Goal: Browse casually: Explore the website without a specific task or goal

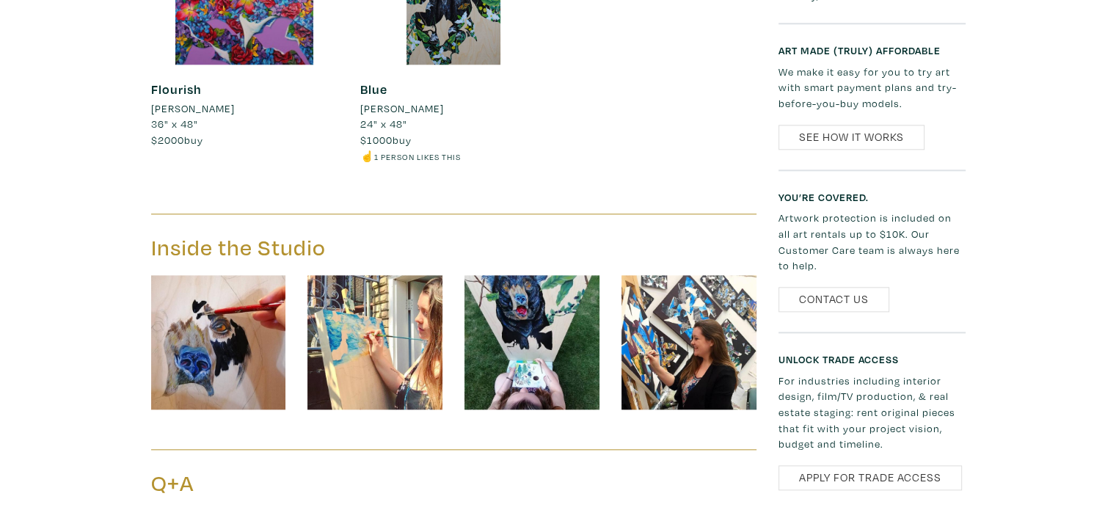
scroll to position [1687, 0]
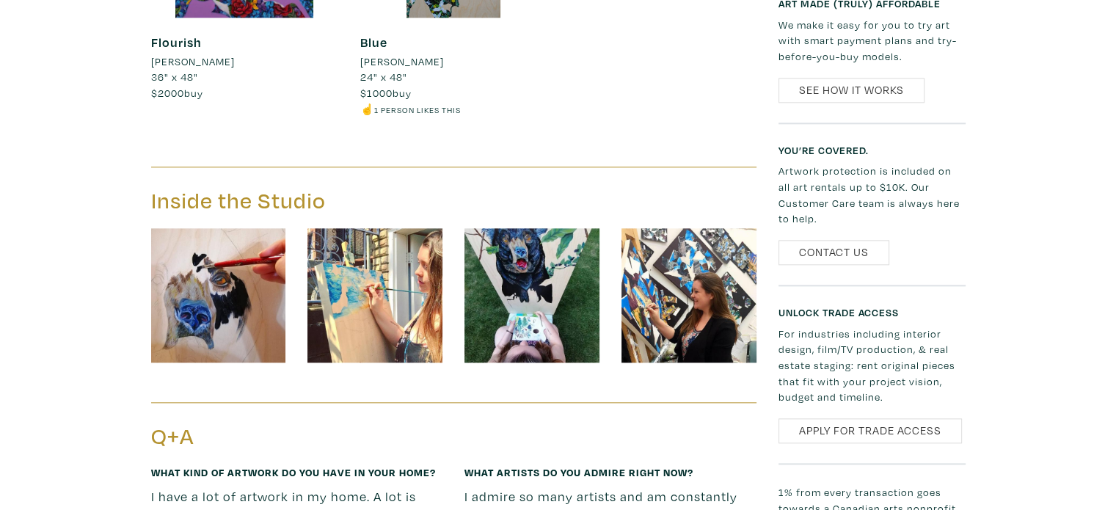
click at [255, 313] on img at bounding box center [218, 295] width 135 height 135
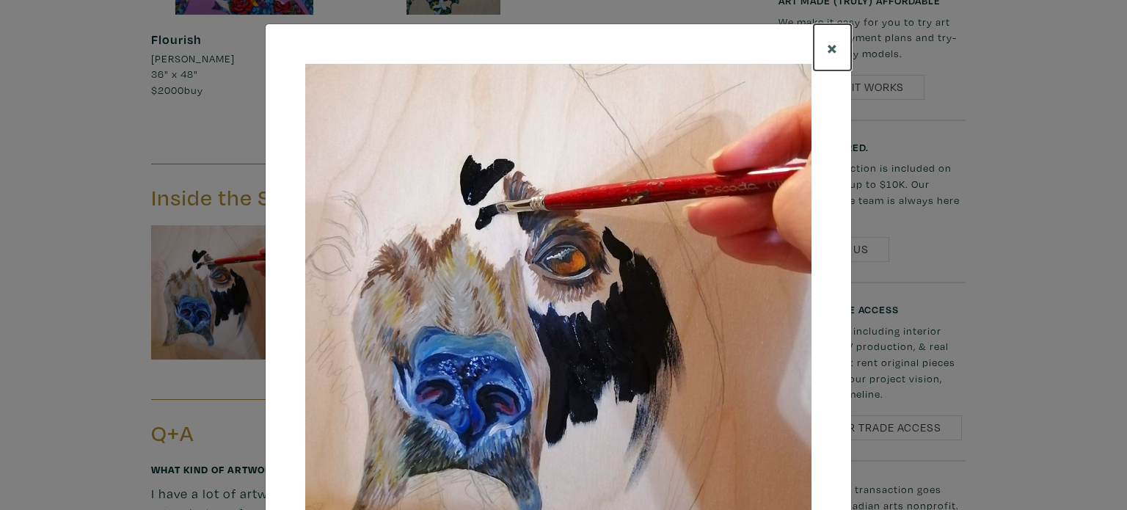
click at [831, 43] on span "×" at bounding box center [832, 47] width 11 height 26
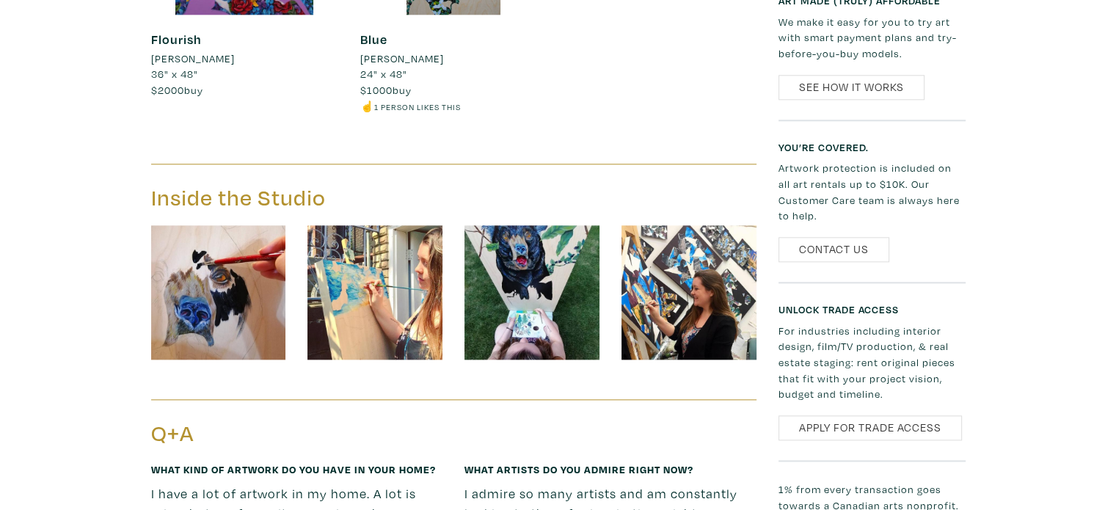
click at [380, 306] on img at bounding box center [374, 292] width 135 height 135
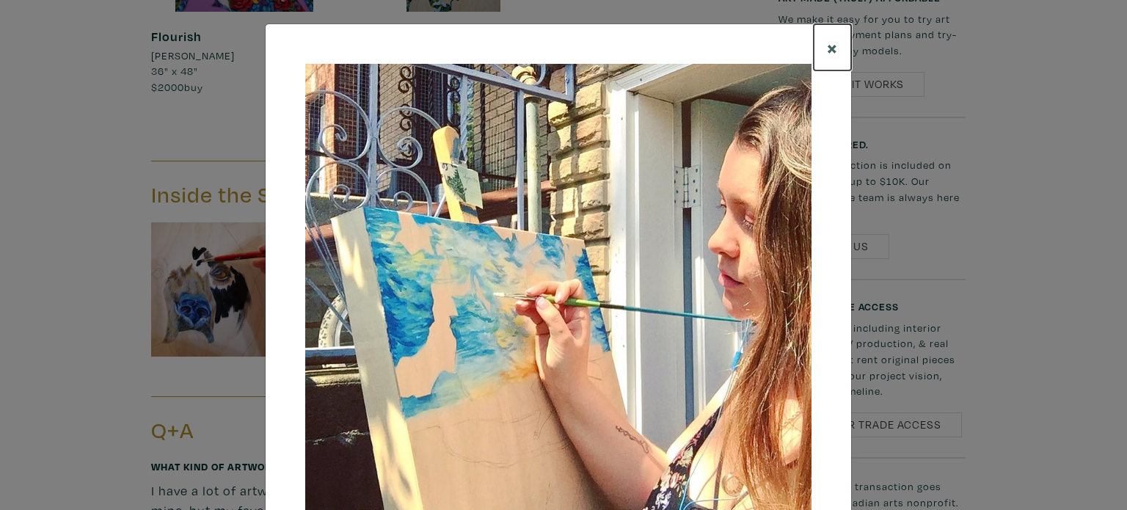
click at [827, 42] on span "×" at bounding box center [832, 47] width 11 height 26
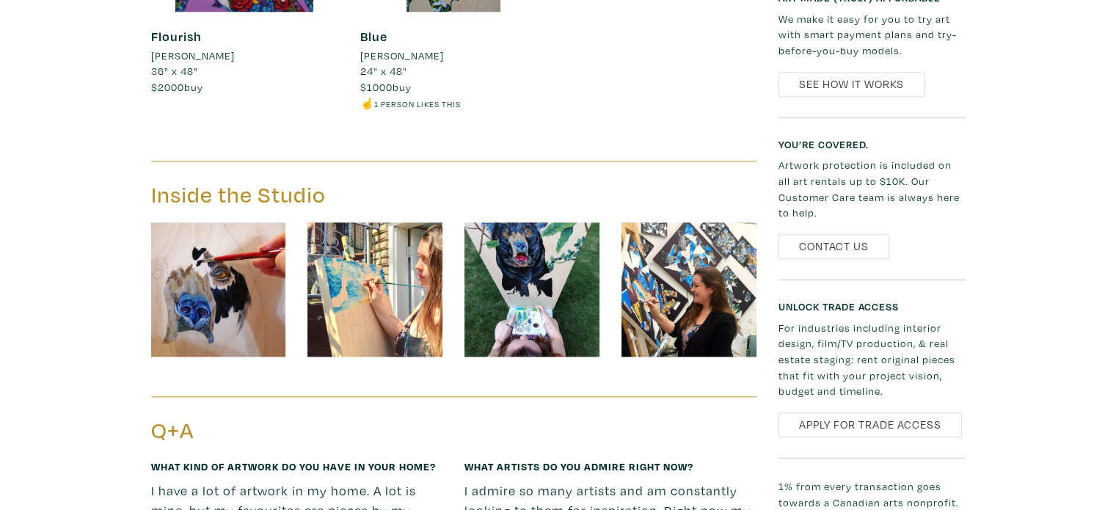
click at [719, 291] on img at bounding box center [688, 289] width 135 height 135
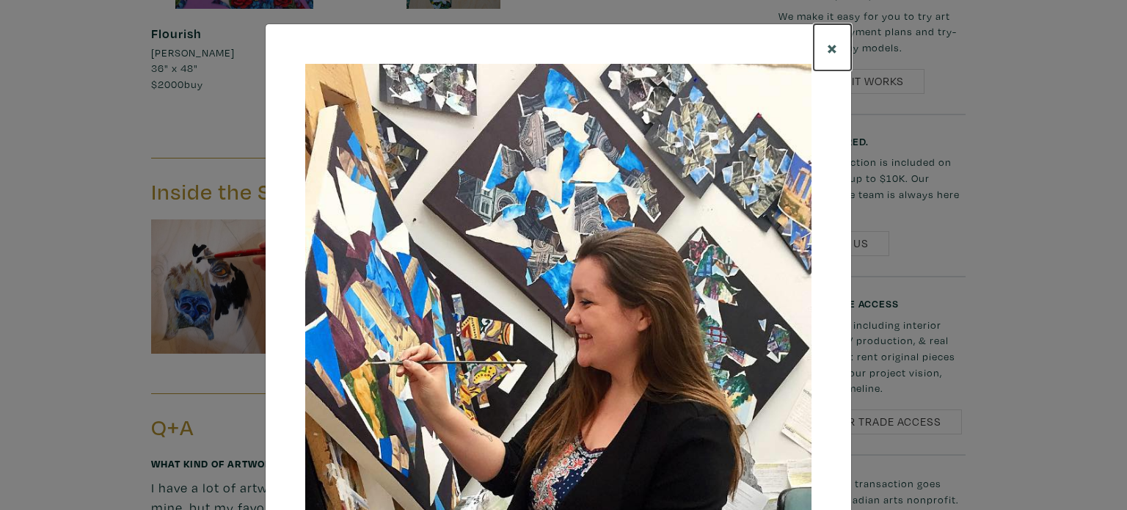
click at [827, 47] on span "×" at bounding box center [832, 47] width 11 height 26
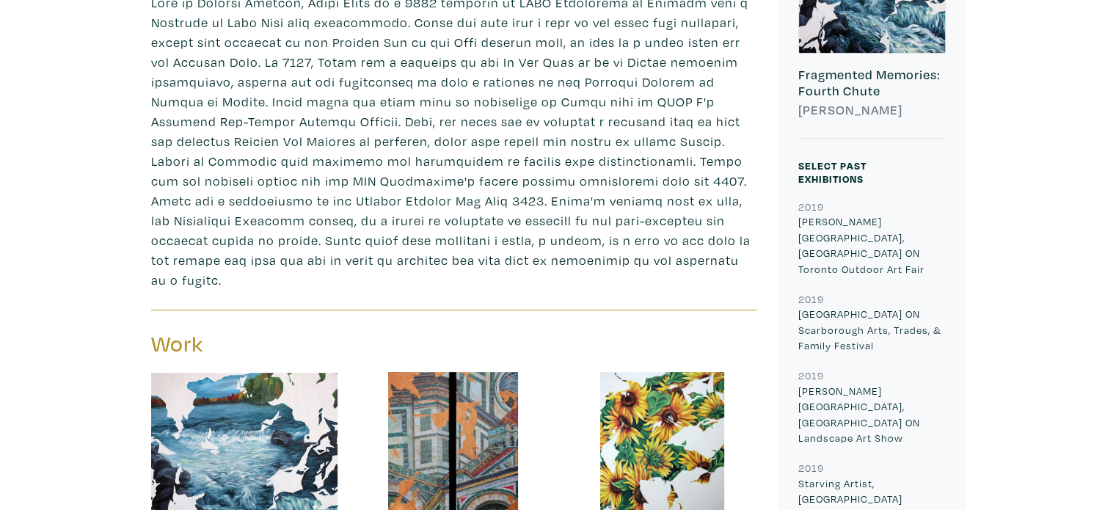
scroll to position [376, 0]
